Goal: Task Accomplishment & Management: Manage account settings

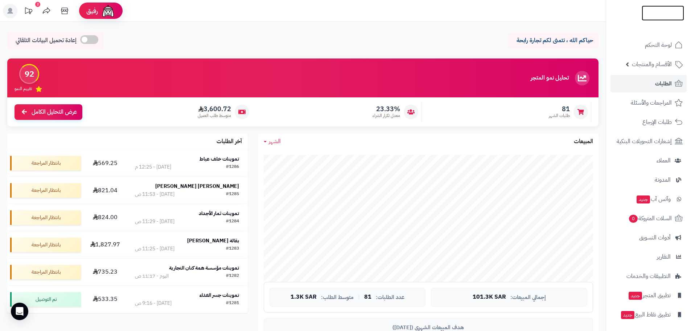
click at [647, 20] on img at bounding box center [663, 27] width 42 height 15
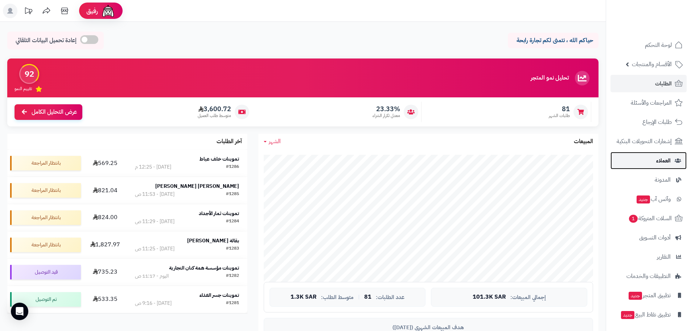
click at [657, 162] on span "العملاء" at bounding box center [664, 160] width 15 height 10
